Goal: Check status: Check status

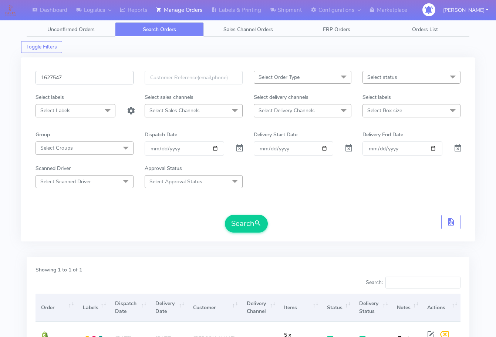
click at [90, 79] on input "1627547" at bounding box center [85, 78] width 98 height 14
paste input "8308"
type input "1628308"
click at [246, 222] on button "Search" at bounding box center [246, 224] width 43 height 18
click at [101, 77] on input "1628308" at bounding box center [85, 78] width 98 height 14
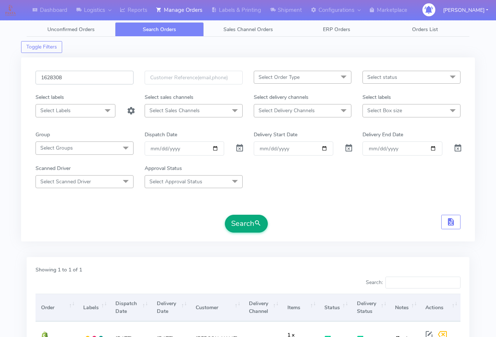
paste input "908"
click at [238, 224] on button "Search" at bounding box center [246, 224] width 43 height 18
click at [97, 76] on input "1629088" at bounding box center [85, 78] width 98 height 14
paste input "8251"
type input "1628251"
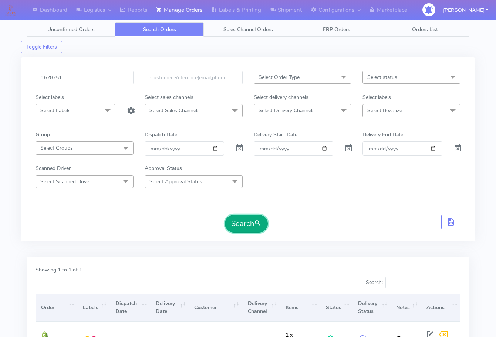
click at [236, 218] on button "Search" at bounding box center [246, 224] width 43 height 18
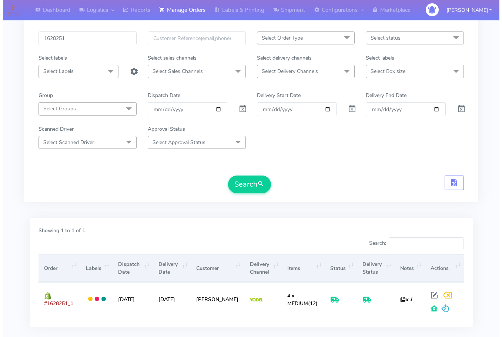
scroll to position [82, 0]
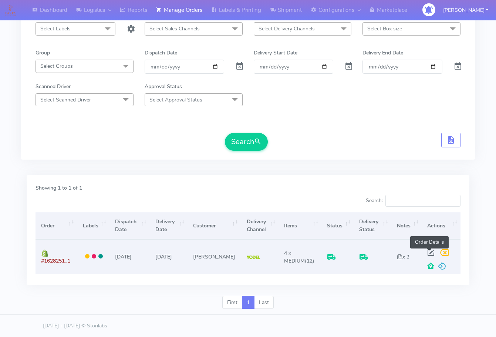
click at [429, 251] on span at bounding box center [431, 254] width 13 height 7
select select "5"
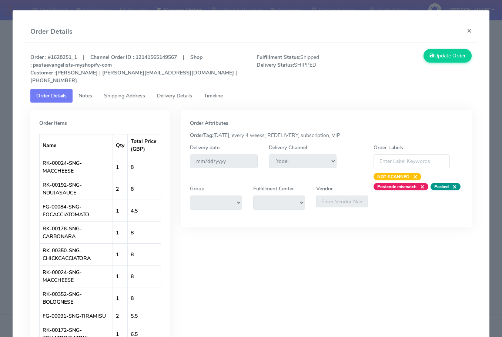
click at [123, 92] on link "Shipping Address" at bounding box center [124, 96] width 53 height 14
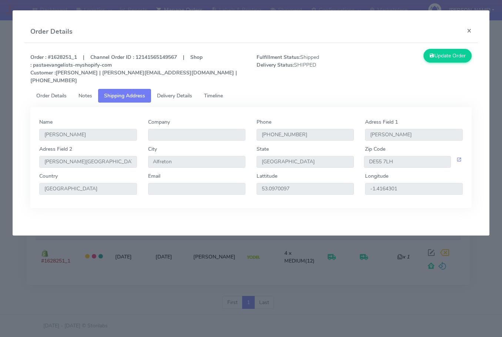
click at [176, 92] on span "Delivery Details" at bounding box center [174, 95] width 35 height 7
